Goal: Transaction & Acquisition: Book appointment/travel/reservation

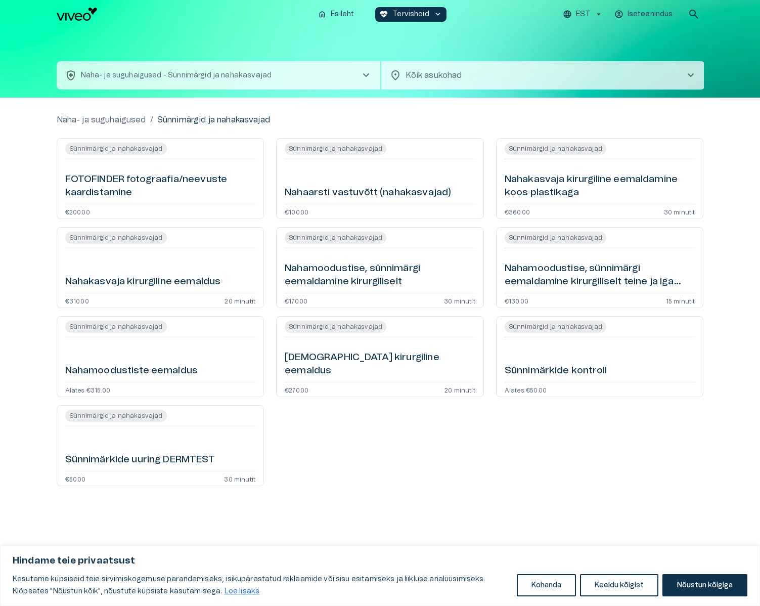
click at [335, 195] on h6 "Nahaarsti vastuvõtt (nahakasvajad)" at bounding box center [368, 193] width 166 height 14
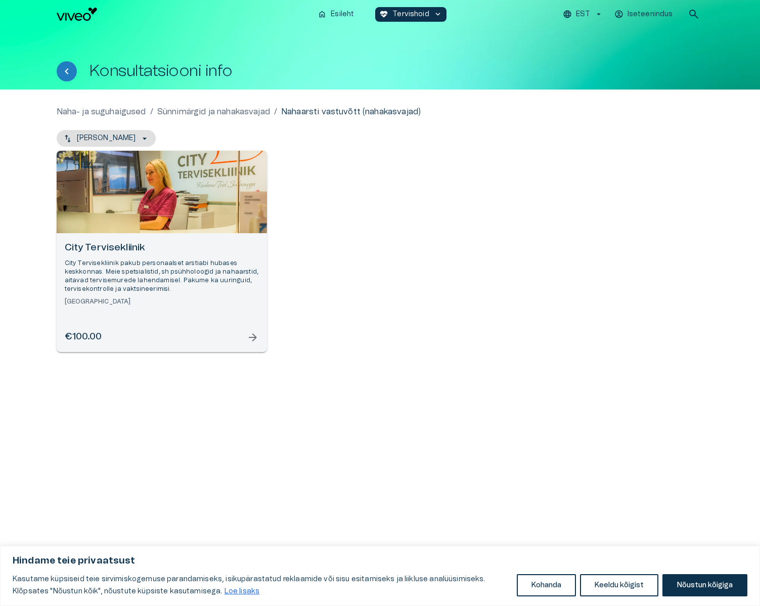
click at [251, 341] on span "arrow_forward" at bounding box center [253, 337] width 12 height 12
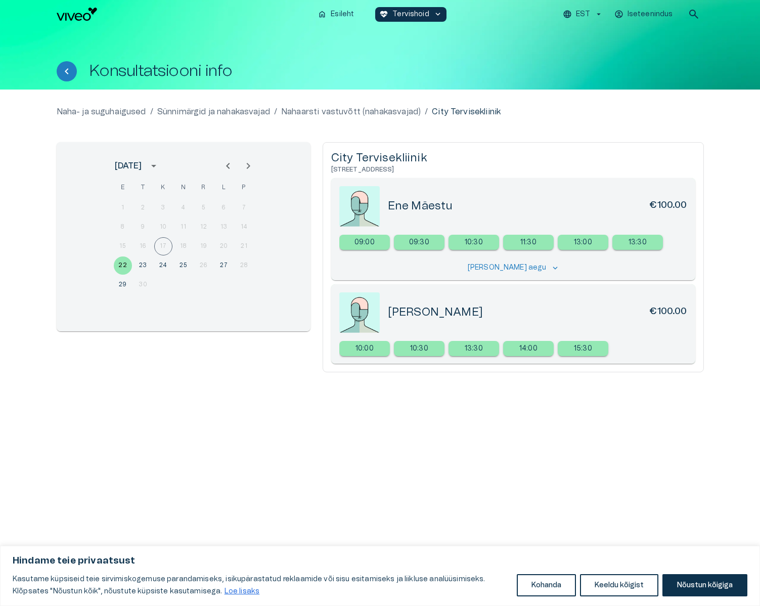
click at [507, 266] on p "Näita kõiki aegu" at bounding box center [507, 268] width 79 height 11
